Goal: Information Seeking & Learning: Learn about a topic

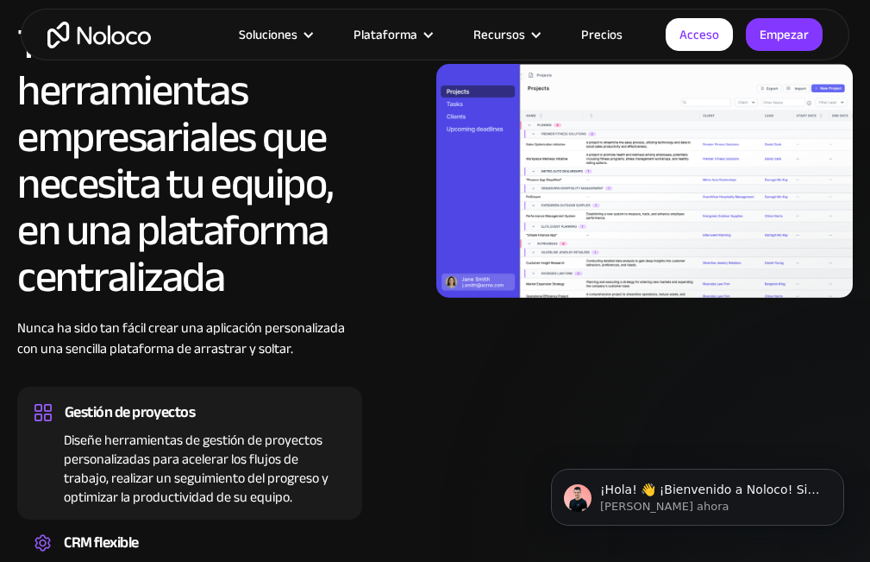
scroll to position [1725, 0]
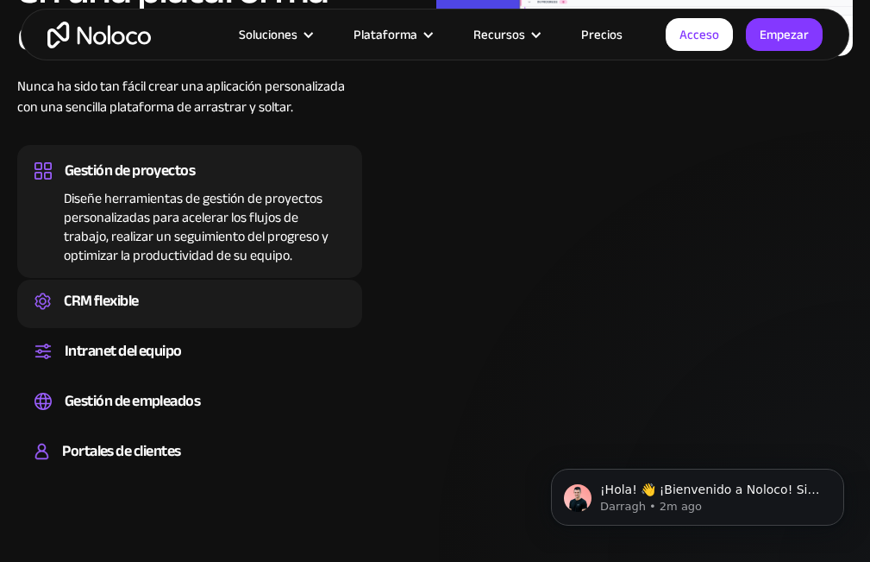
click at [120, 304] on font "CRM flexible" at bounding box center [101, 300] width 75 height 28
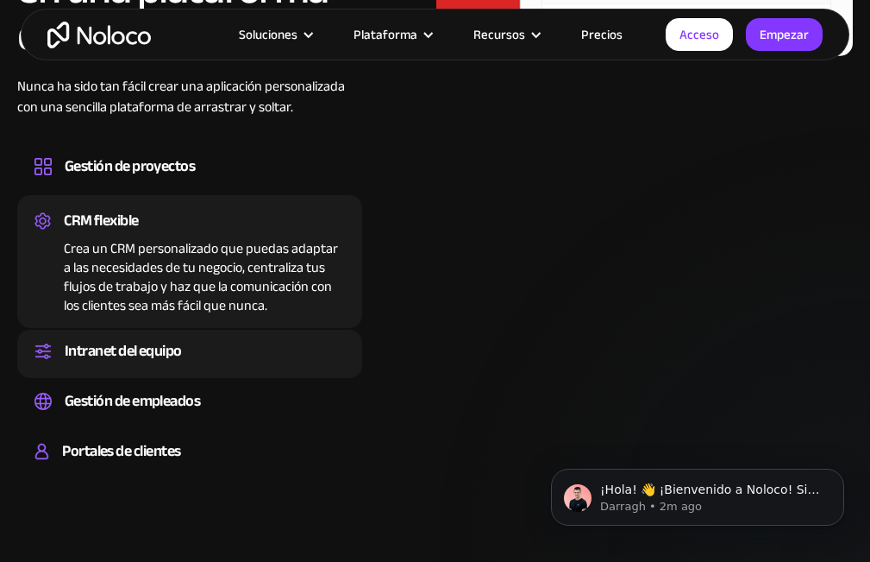
click at [155, 348] on font "Intranet del equipo" at bounding box center [123, 350] width 117 height 28
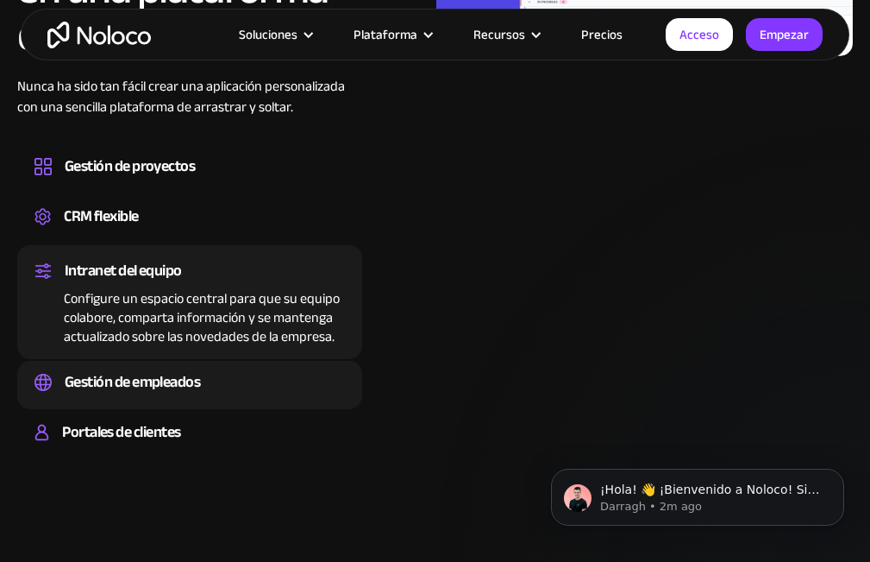
drag, startPoint x: 148, startPoint y: 385, endPoint x: 179, endPoint y: 397, distance: 34.1
click at [148, 385] on font "Gestión de empleados" at bounding box center [132, 381] width 135 height 28
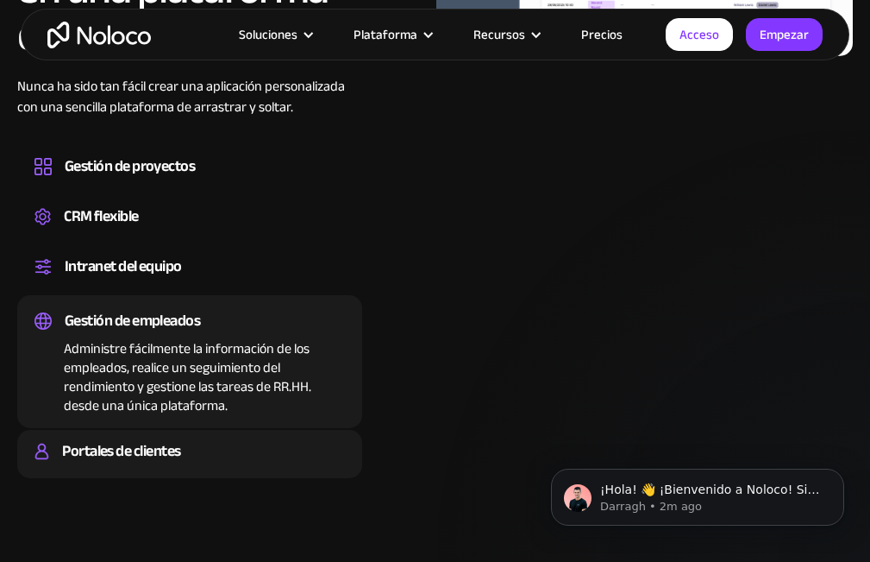
click at [124, 454] on font "Portales de clientes" at bounding box center [121, 450] width 118 height 28
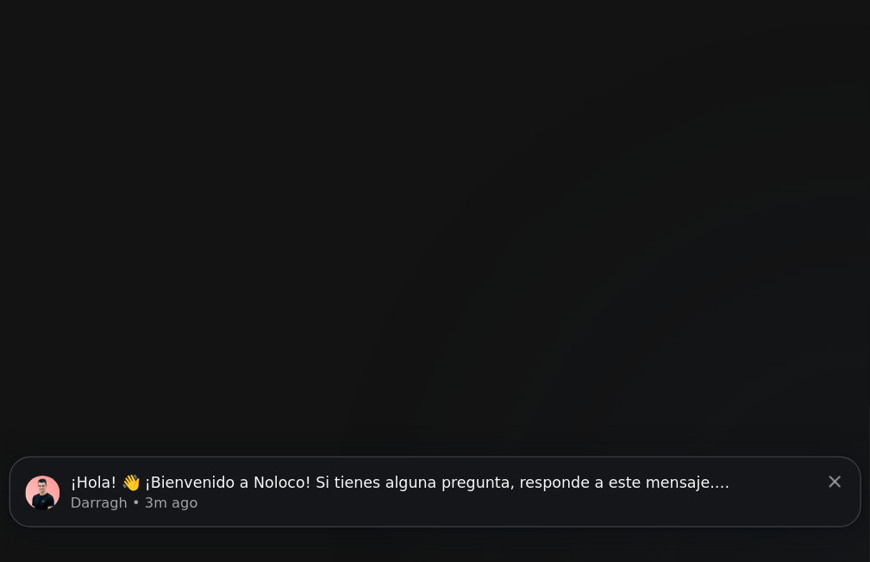
scroll to position [3798, 0]
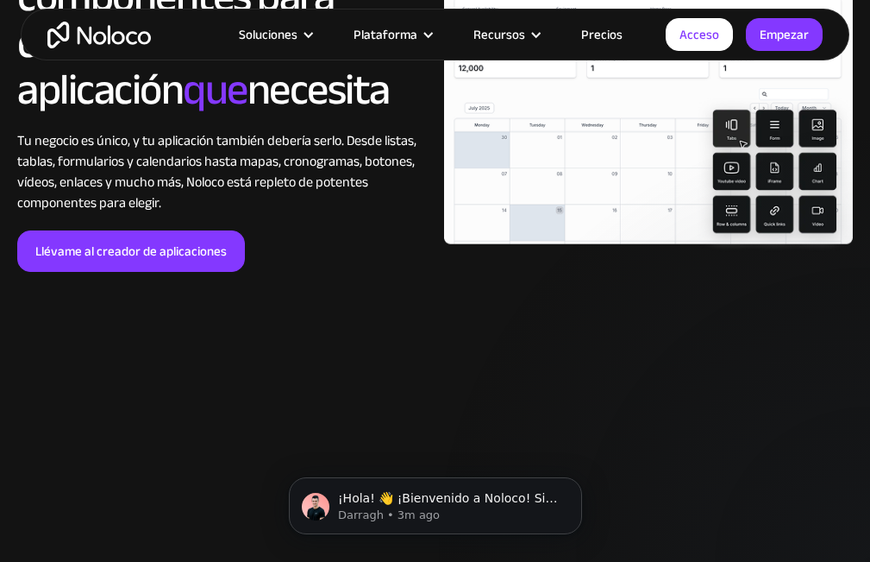
drag, startPoint x: 581, startPoint y: 0, endPoint x: 98, endPoint y: 294, distance: 565.6
click at [98, 294] on div "LOREM IPSUM Mezcle y combine componentes para crear la aplicación que necesita …" at bounding box center [435, 116] width 870 height 414
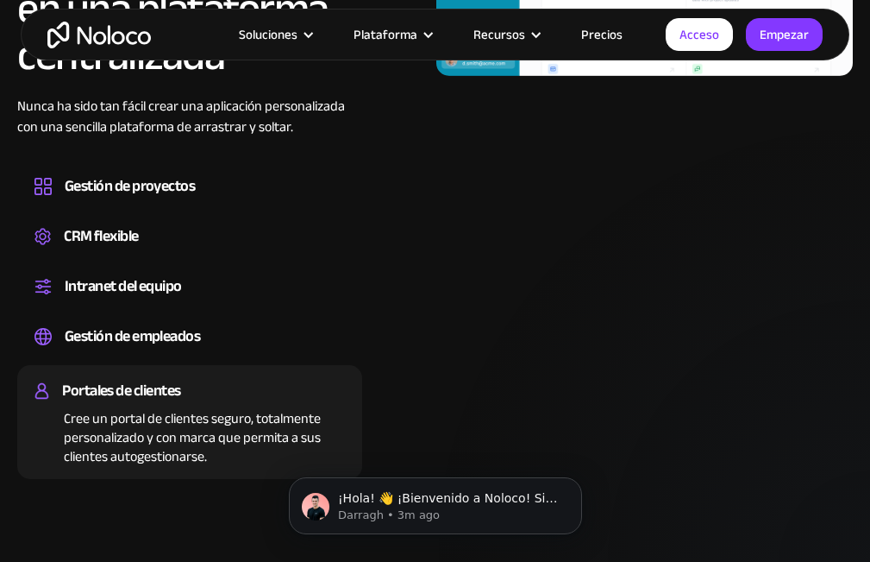
scroll to position [1642, 0]
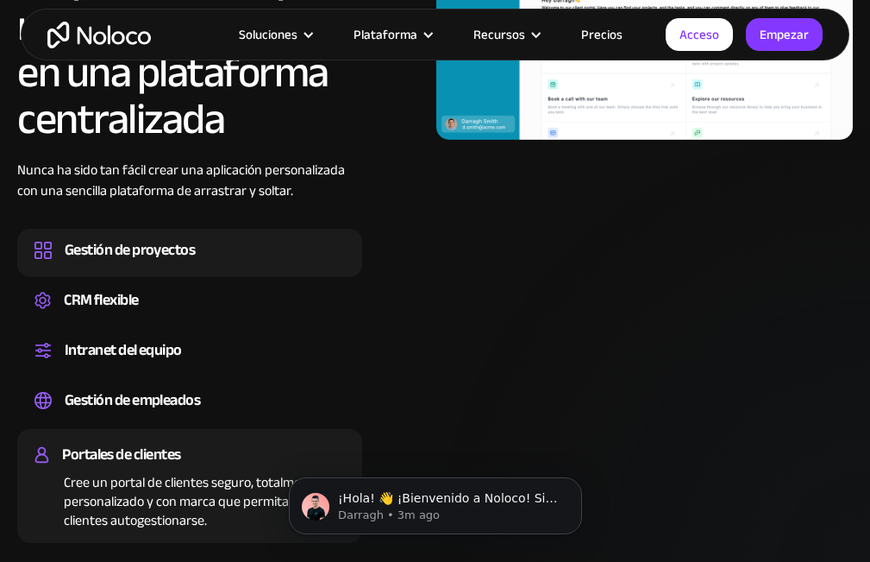
click at [118, 262] on font "Gestión de proyectos" at bounding box center [130, 249] width 130 height 28
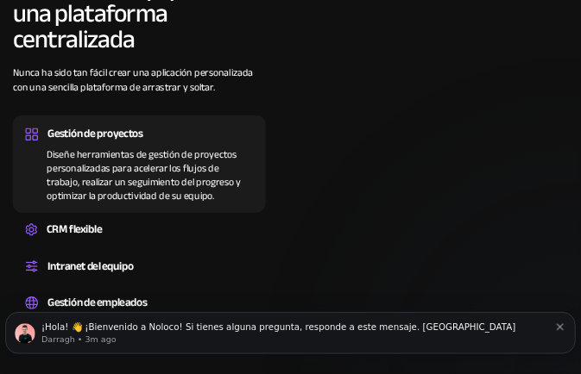
scroll to position [1468, 0]
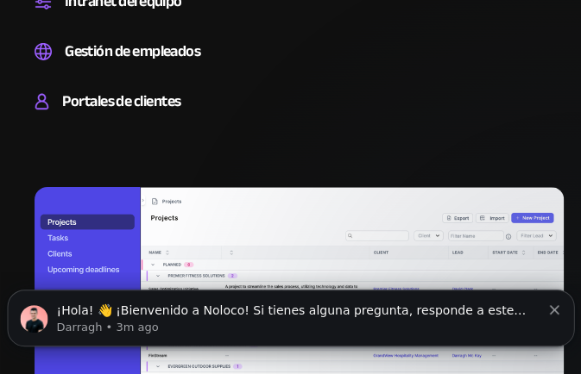
drag, startPoint x: 859, startPoint y: 1, endPoint x: 245, endPoint y: 176, distance: 638.7
click at [245, 176] on div "Todas las herramientas empresariales que necesita tu equipo, en una plataforma …" at bounding box center [290, 76] width 546 height 903
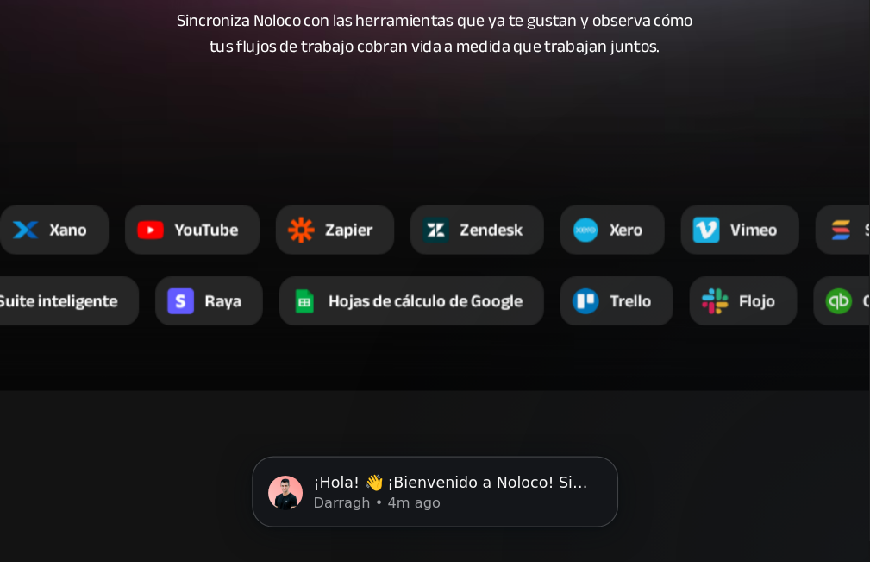
scroll to position [3413, 0]
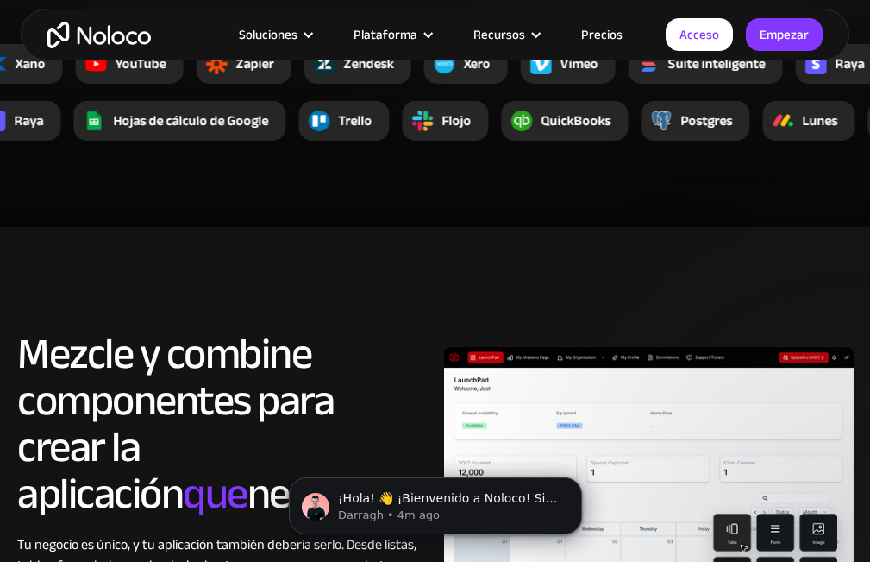
drag, startPoint x: 533, startPoint y: 2, endPoint x: 402, endPoint y: 250, distance: 280.9
click at [402, 250] on section "LOREM IPSUM Mezcle y combine componentes para crear la aplicación que necesita …" at bounding box center [435, 520] width 870 height 587
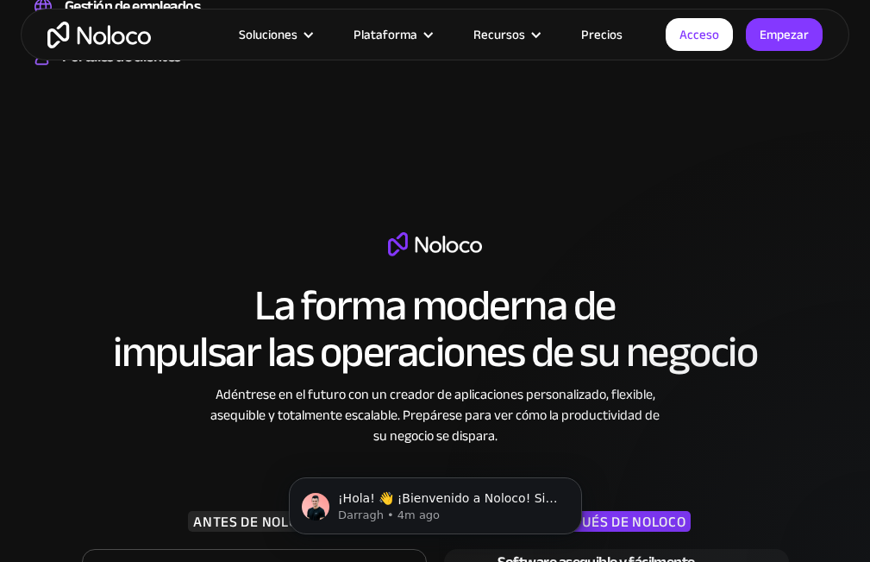
scroll to position [1774, 0]
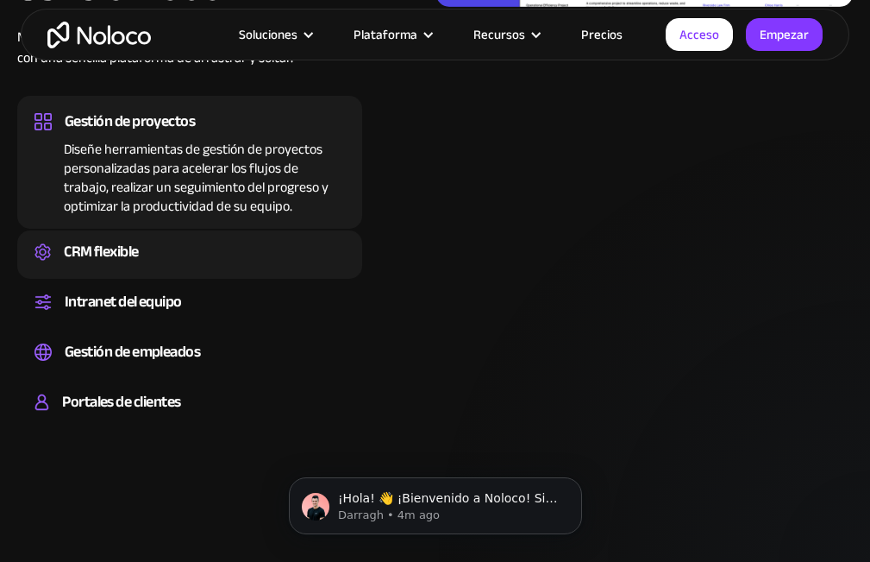
click at [185, 251] on div "CRM flexible" at bounding box center [190, 252] width 311 height 26
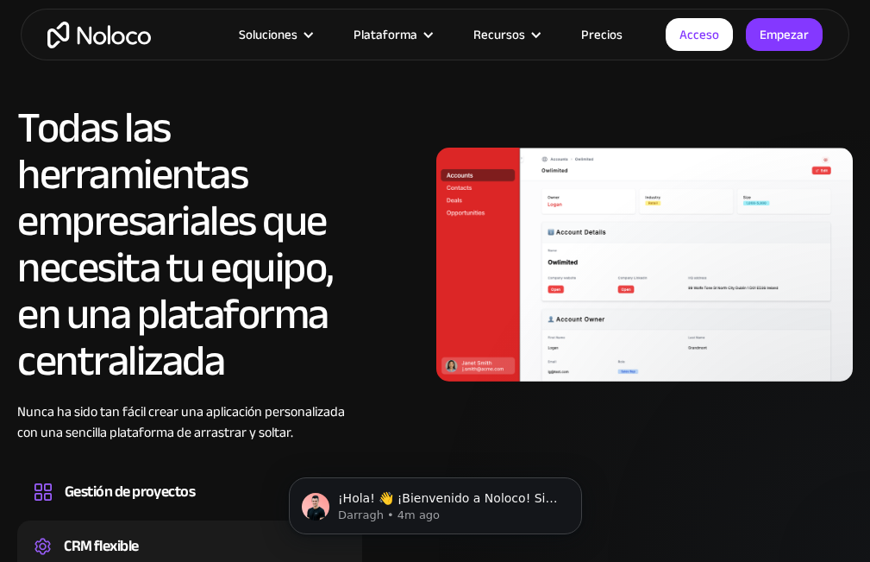
scroll to position [1343, 0]
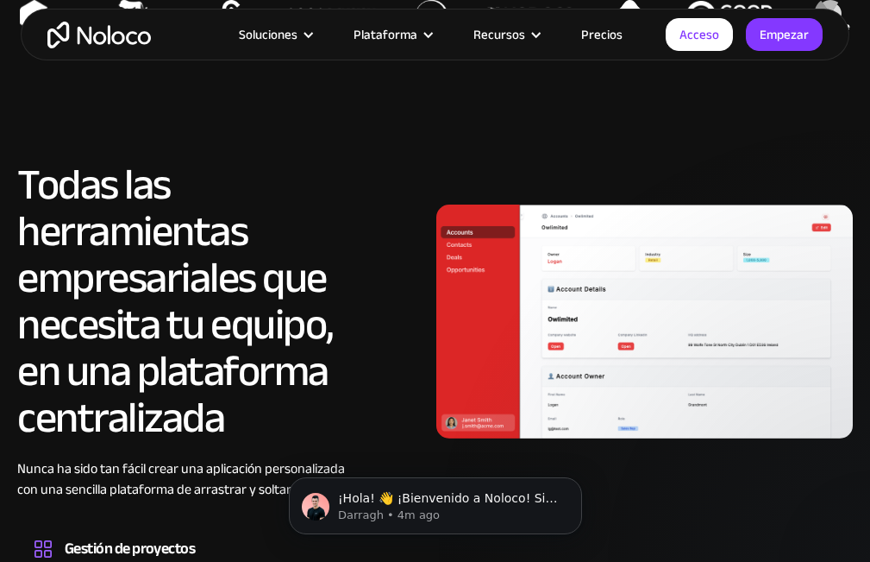
drag, startPoint x: 868, startPoint y: 2, endPoint x: 281, endPoint y: 212, distance: 623.2
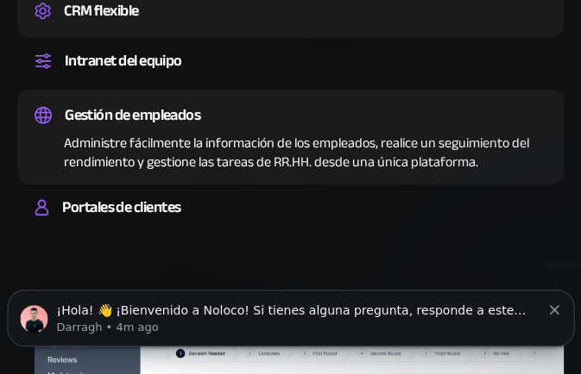
click at [268, 24] on div "CRM flexible" at bounding box center [291, 11] width 512 height 26
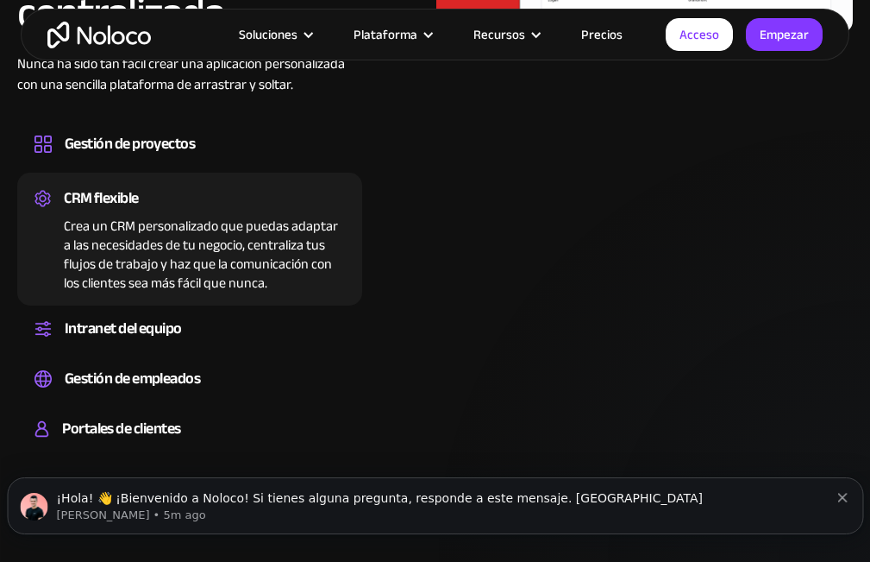
scroll to position [1837, 0]
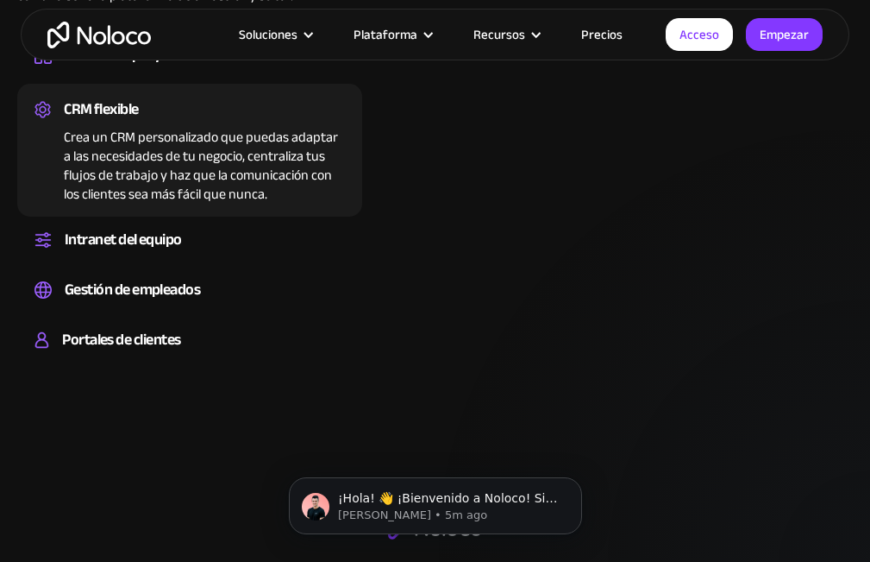
drag, startPoint x: 587, startPoint y: 2, endPoint x: 7, endPoint y: 248, distance: 629.7
click at [7, 248] on div "Todas las herramientas empresariales que necesita tu equipo, en una plataforma …" at bounding box center [435, 18] width 870 height 700
